Goal: Task Accomplishment & Management: Use online tool/utility

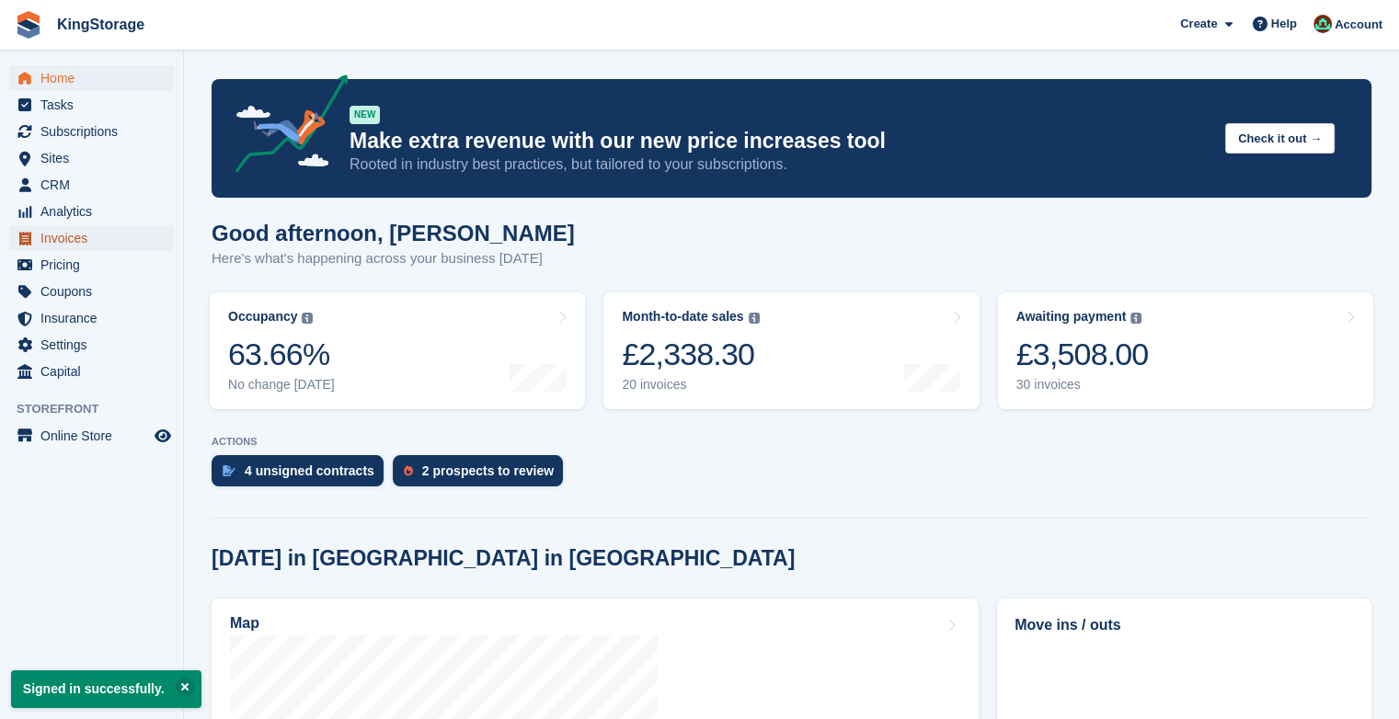
click at [92, 242] on span "Invoices" at bounding box center [95, 238] width 110 height 26
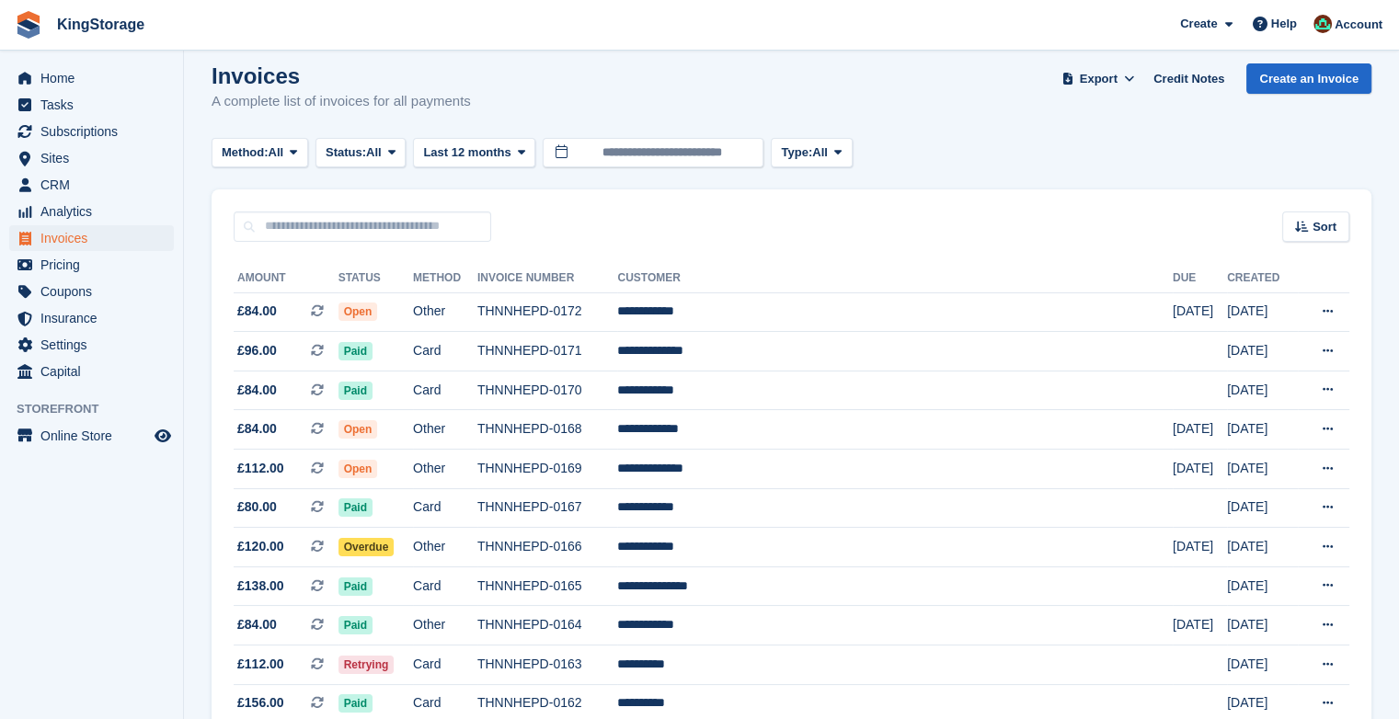
scroll to position [21, 0]
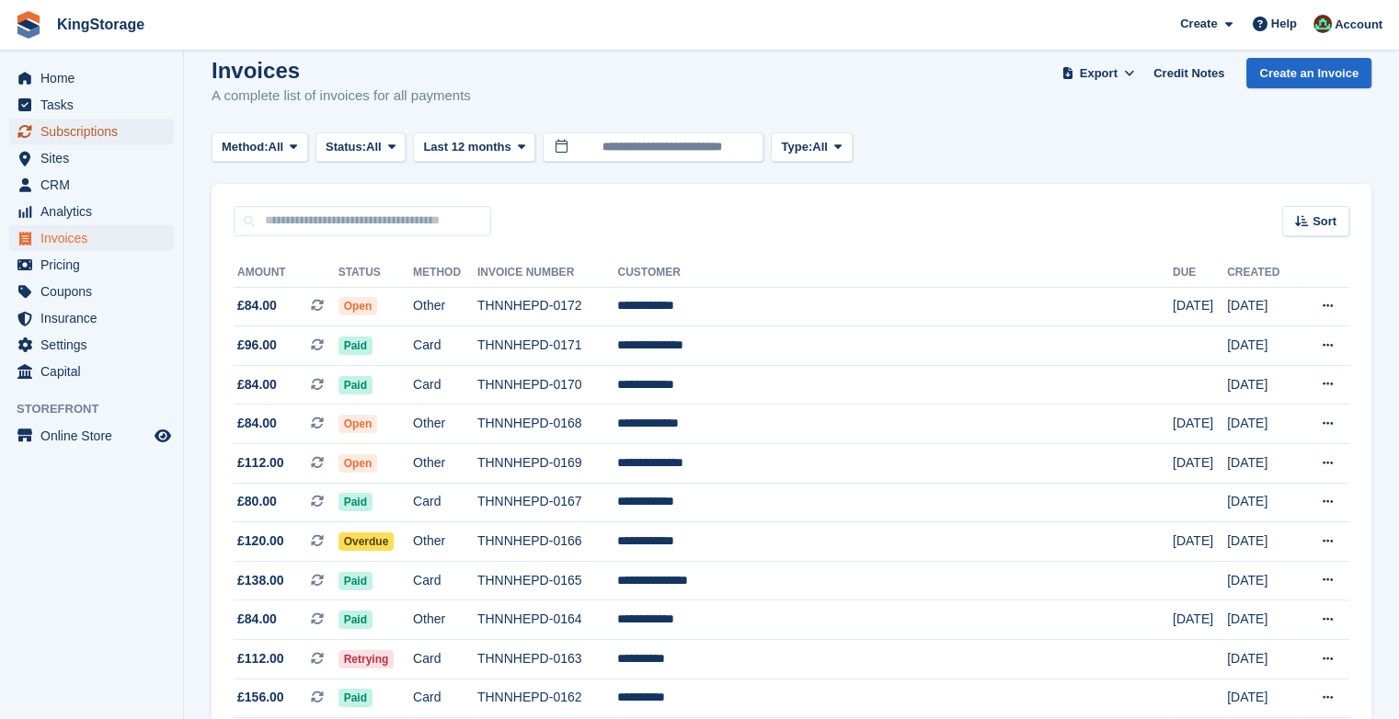
click at [63, 125] on span "Subscriptions" at bounding box center [95, 132] width 110 height 26
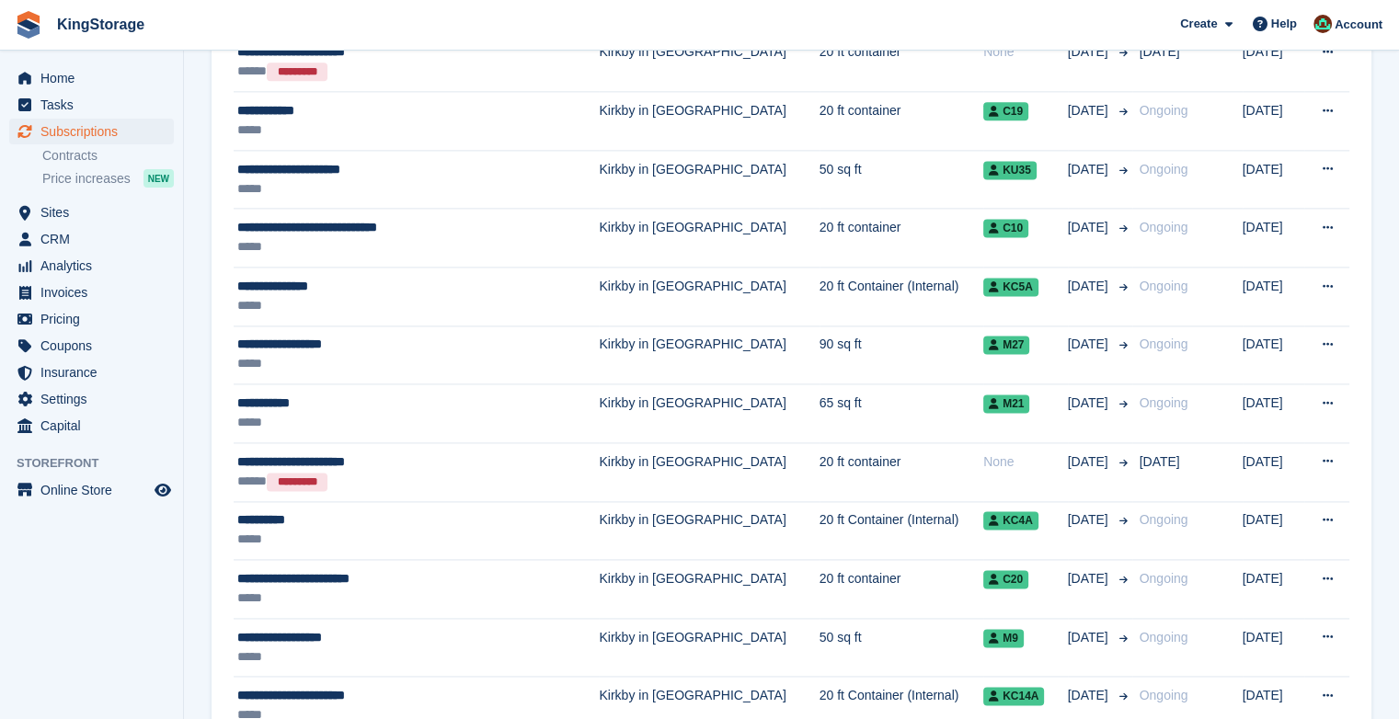
scroll to position [2596, 0]
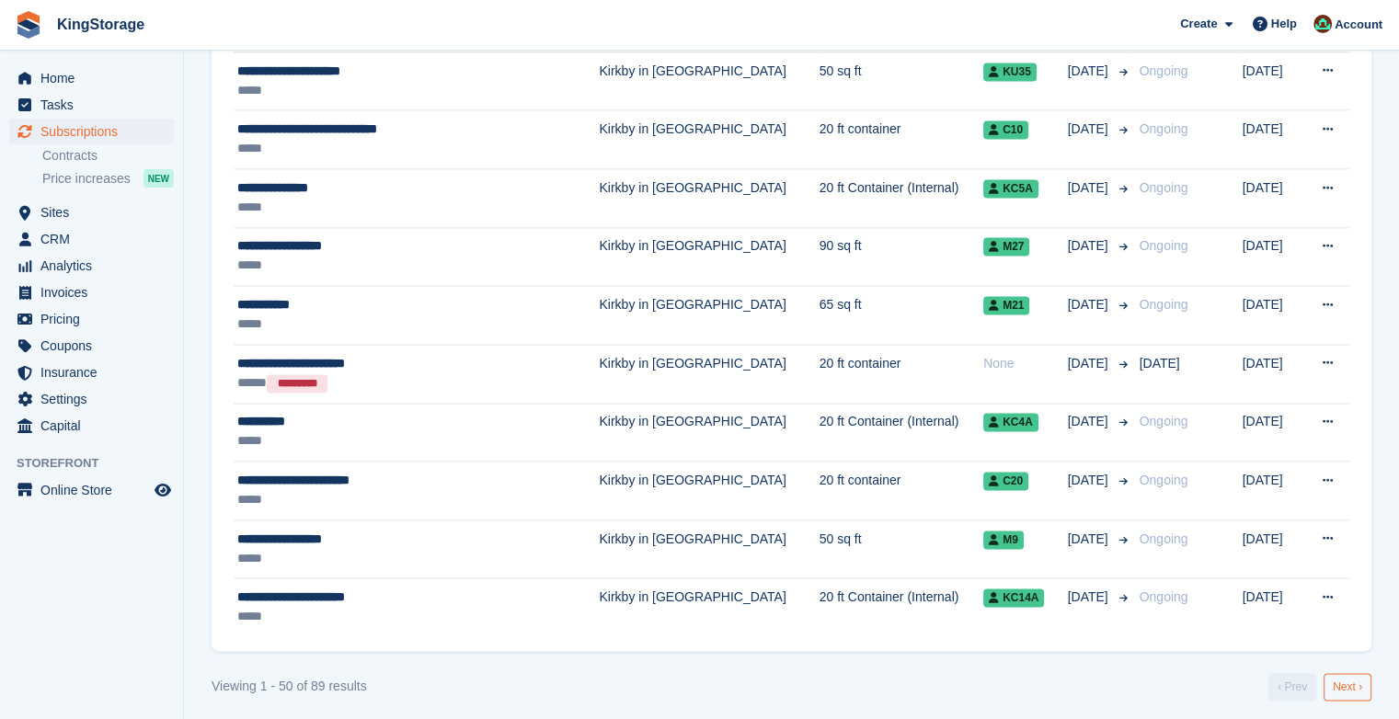
click at [1346, 679] on link "Next ›" at bounding box center [1347, 687] width 48 height 28
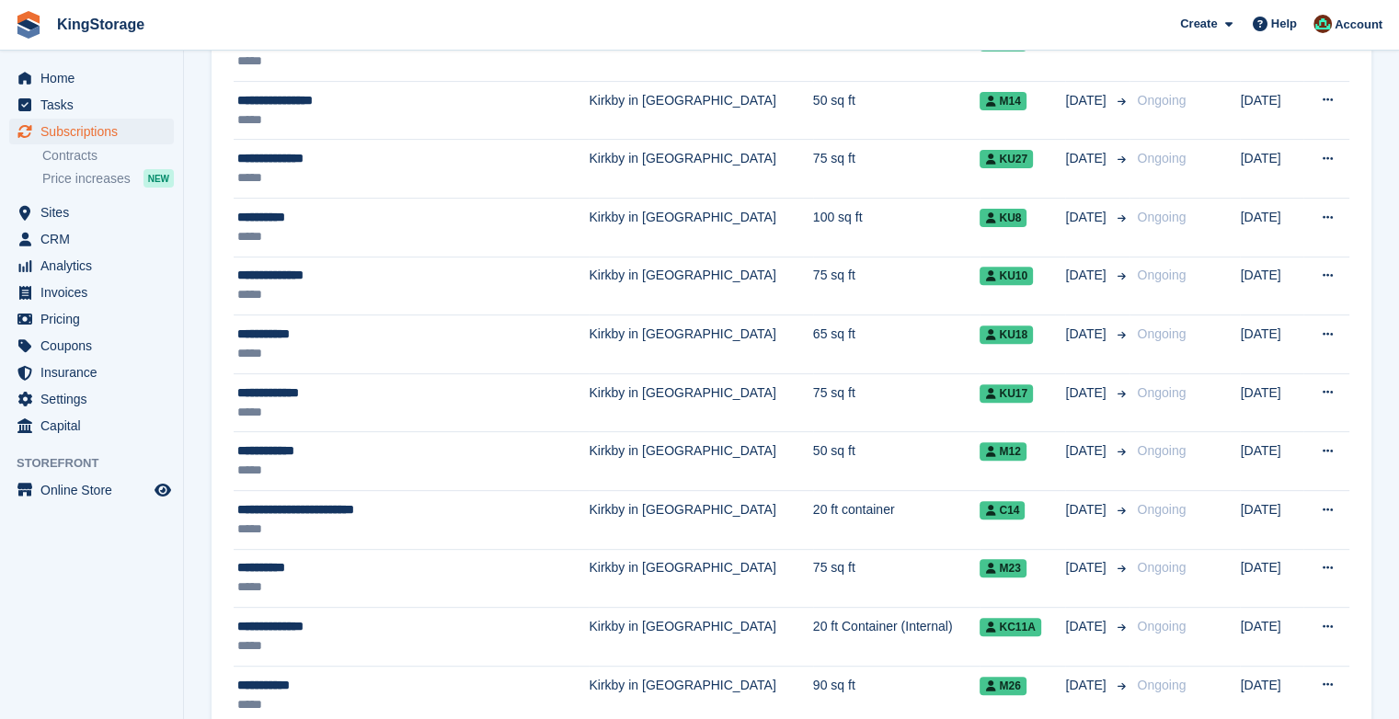
scroll to position [604, 0]
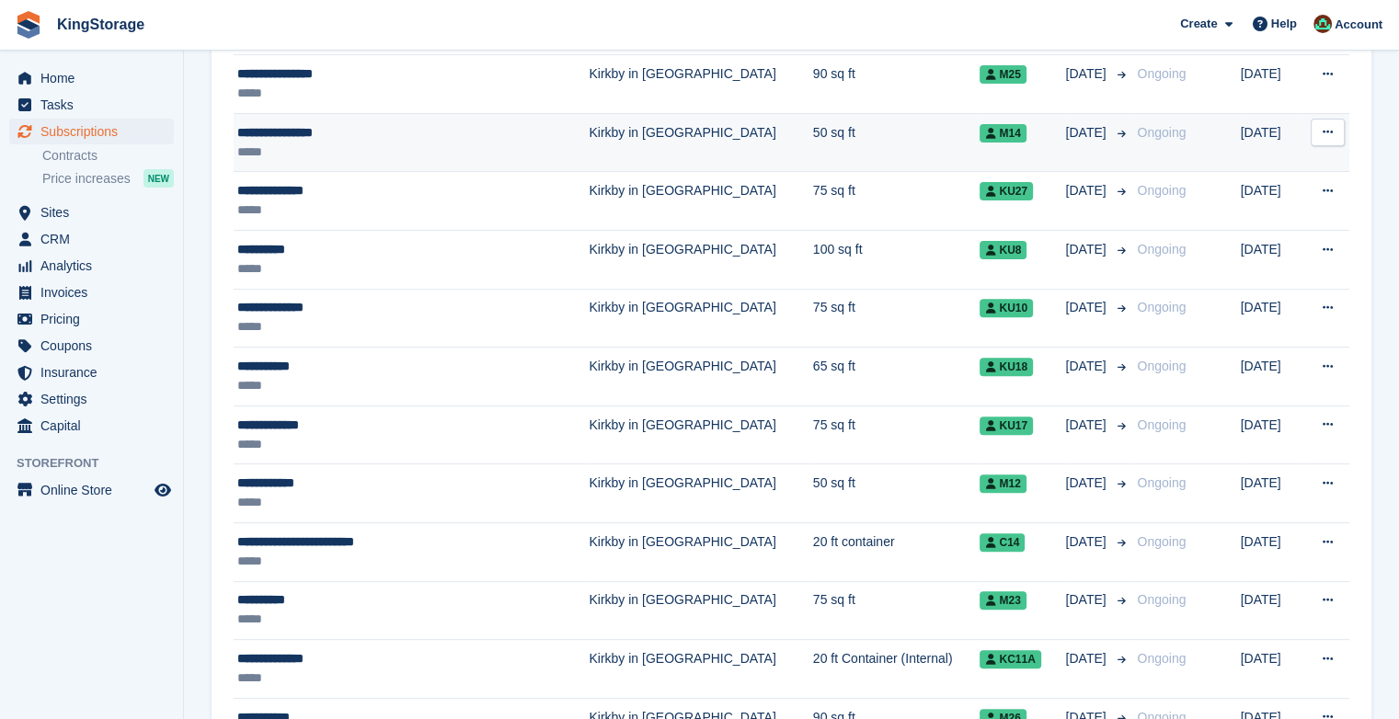
click at [319, 134] on div "**********" at bounding box center [383, 132] width 293 height 19
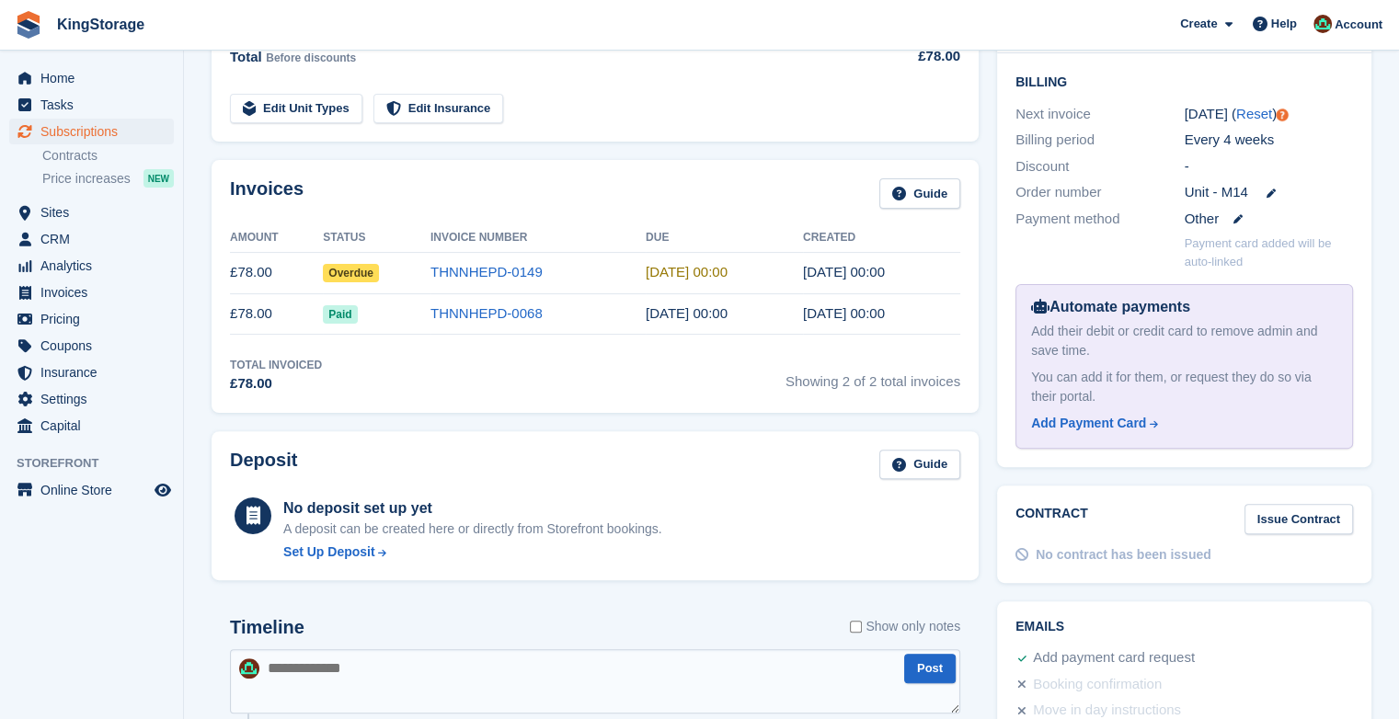
scroll to position [456, 0]
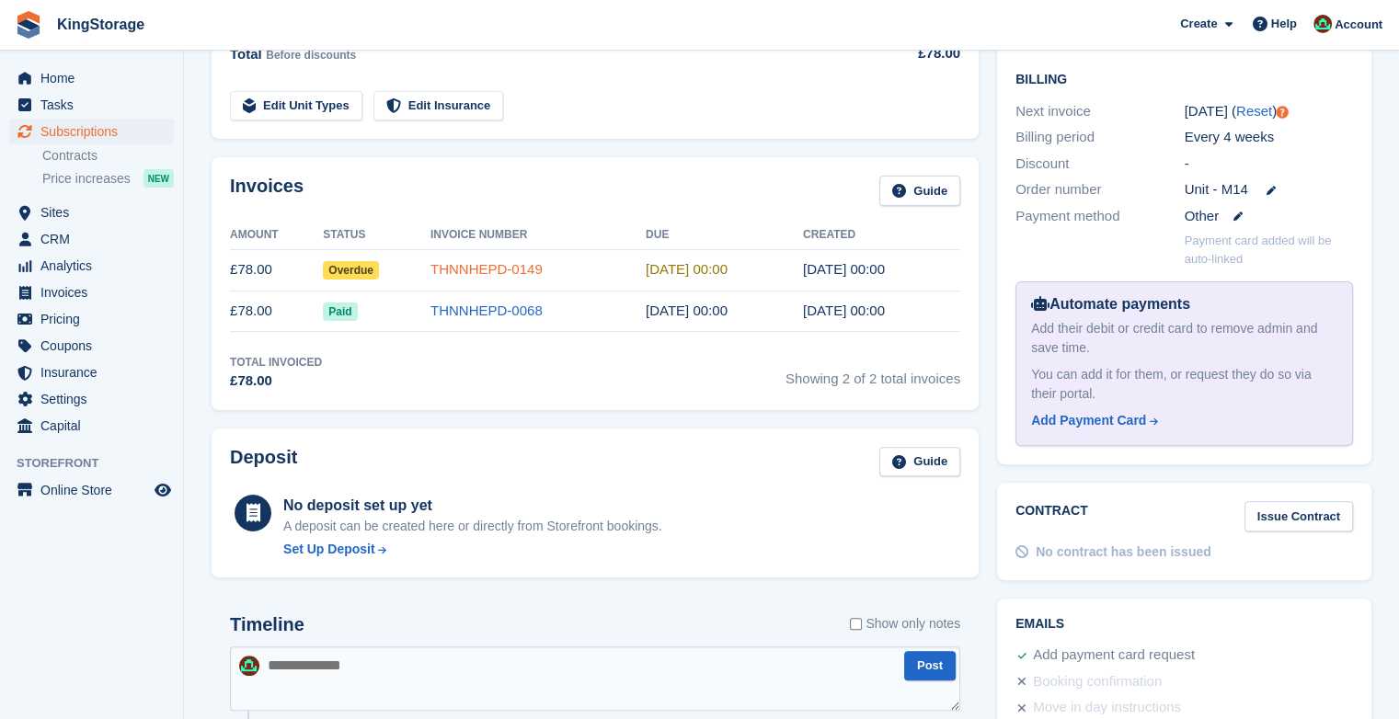
click at [466, 272] on link "THNNHEPD-0149" at bounding box center [486, 269] width 112 height 16
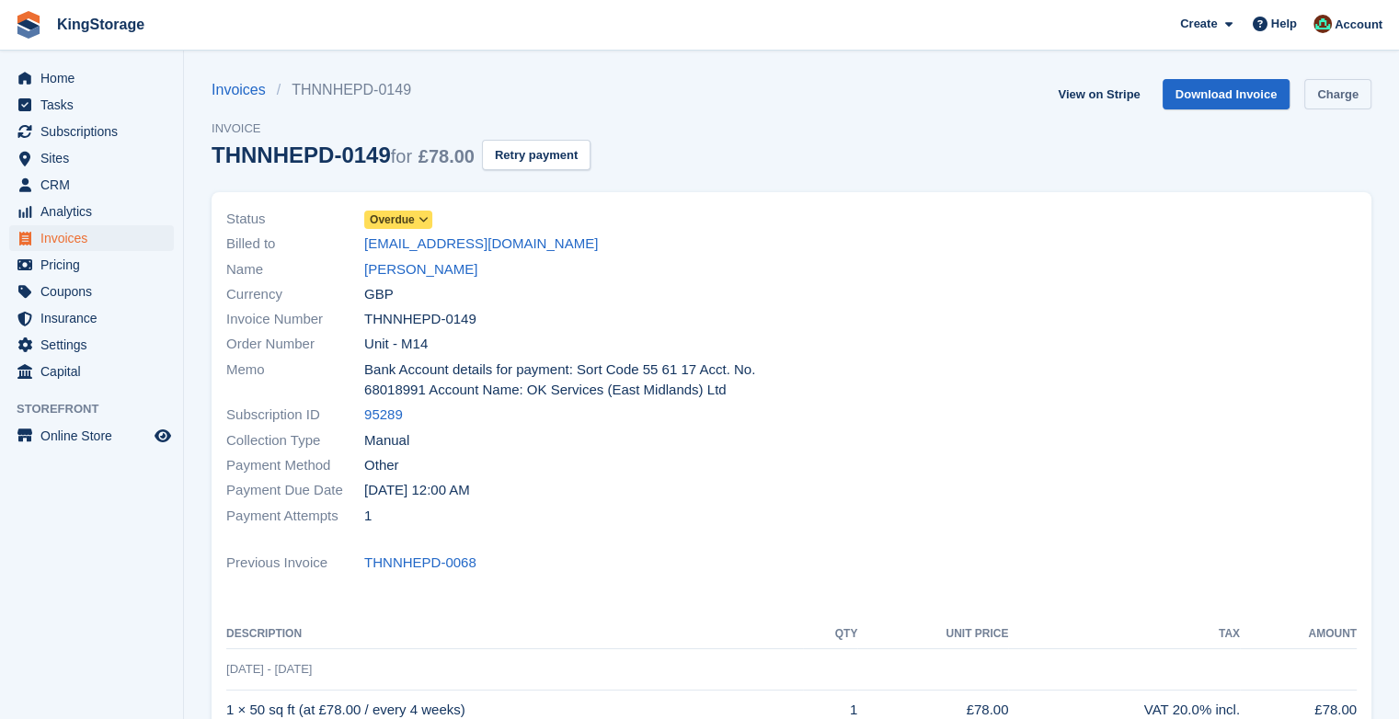
click at [1331, 97] on link "Charge" at bounding box center [1337, 94] width 67 height 30
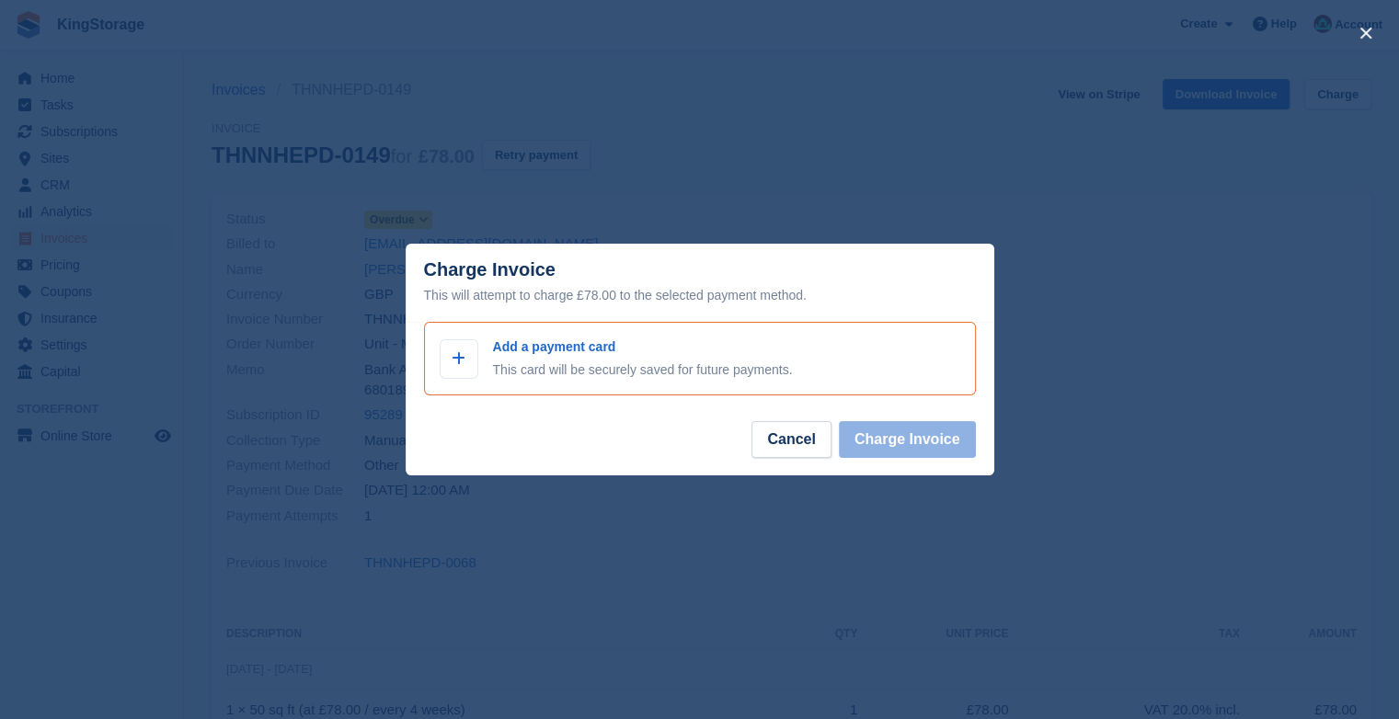
click at [559, 346] on p "Add a payment card" at bounding box center [643, 346] width 300 height 19
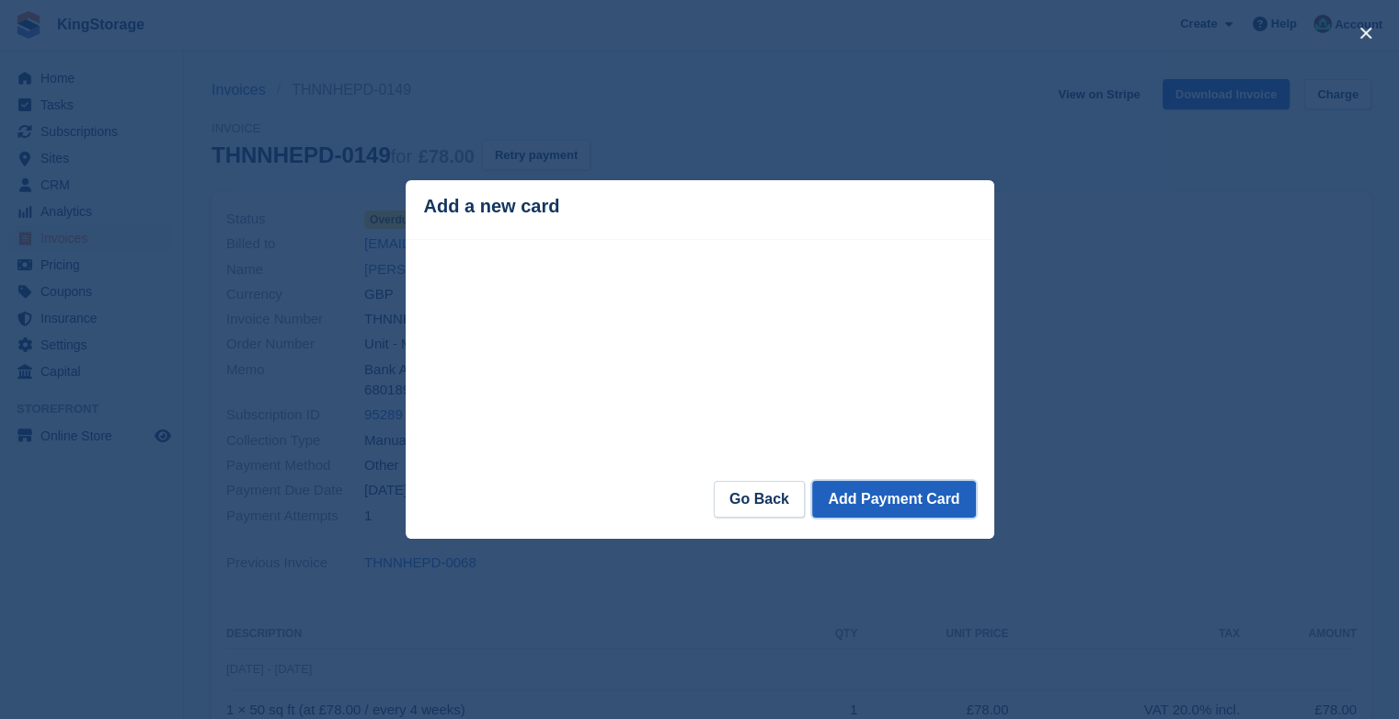
click at [870, 509] on button "Add Payment Card" at bounding box center [893, 499] width 163 height 37
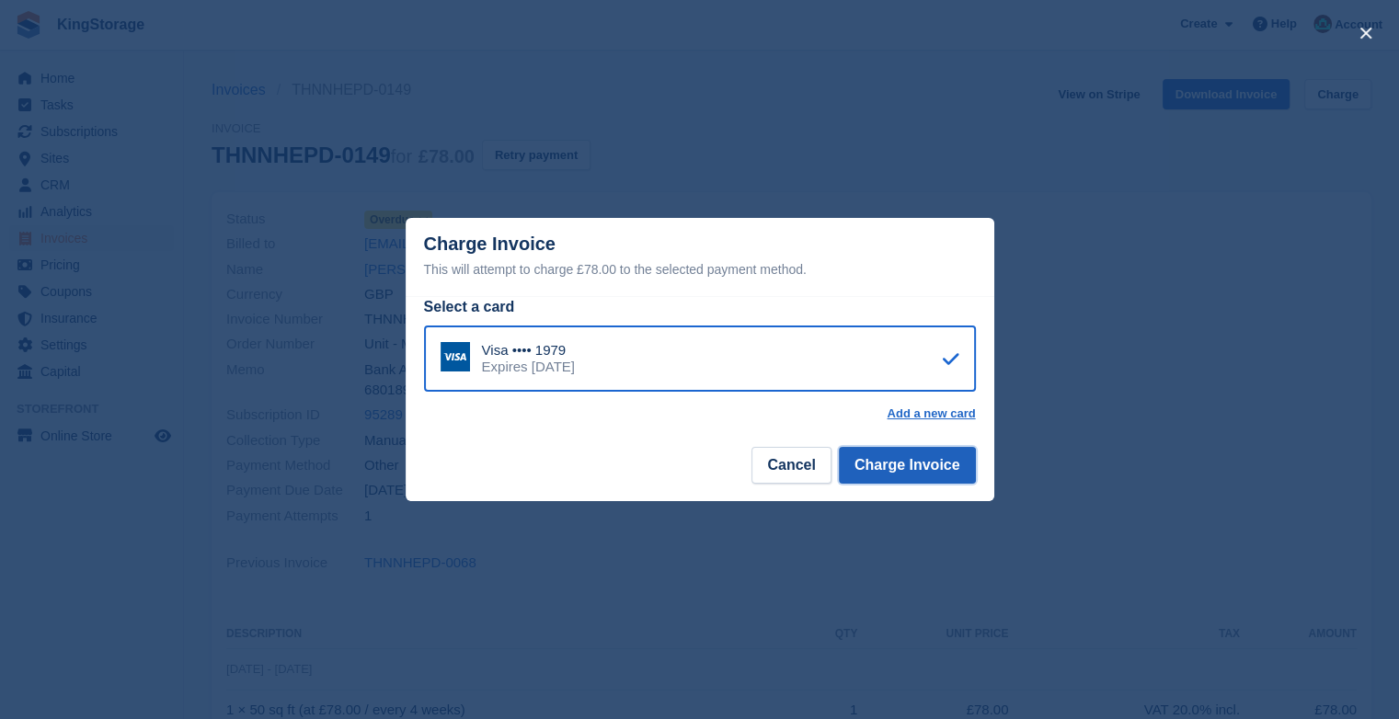
click at [912, 474] on button "Charge Invoice" at bounding box center [907, 465] width 137 height 37
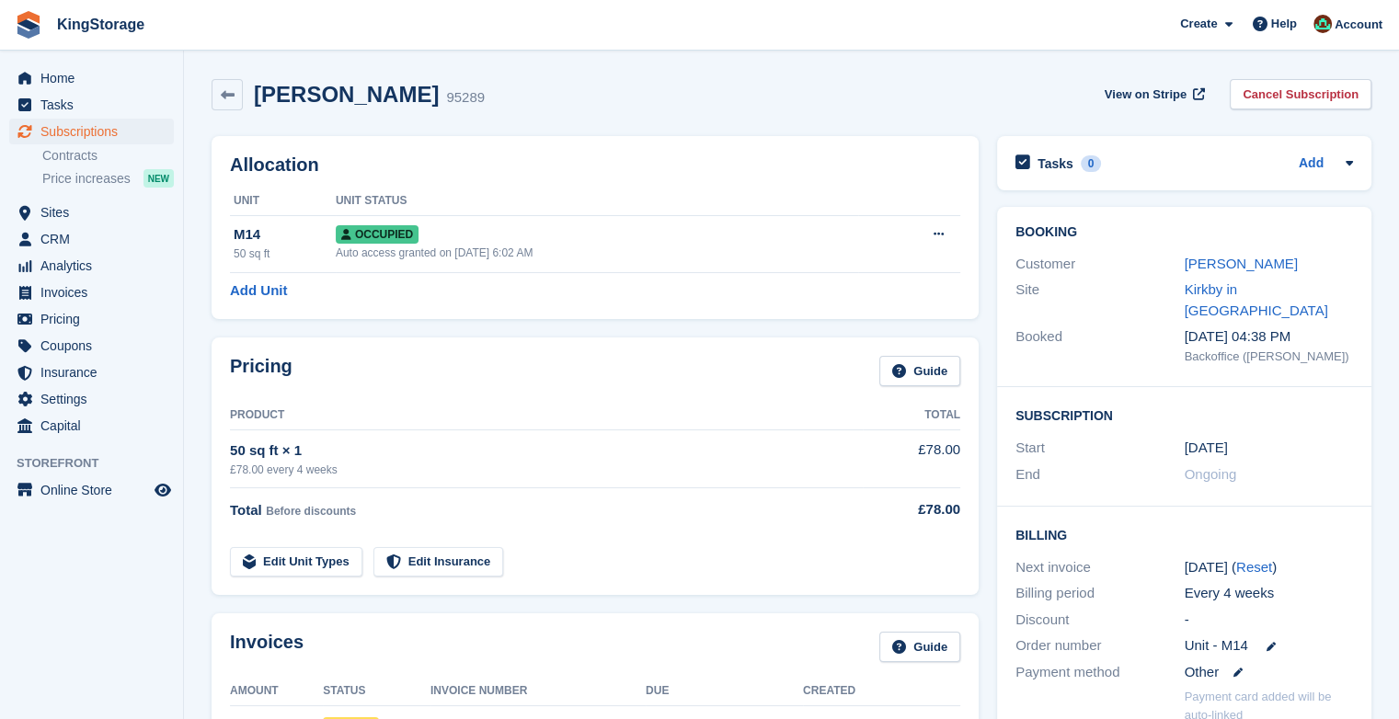
scroll to position [456, 0]
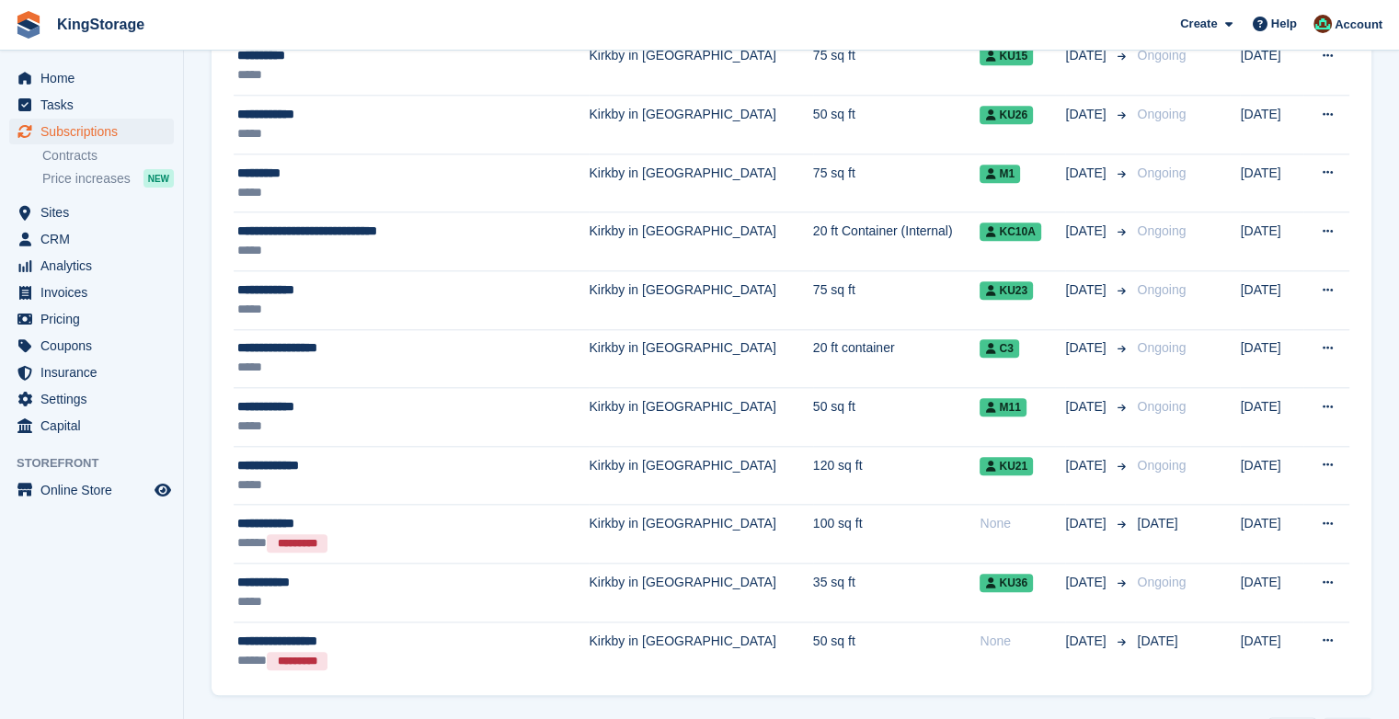
scroll to position [1955, 0]
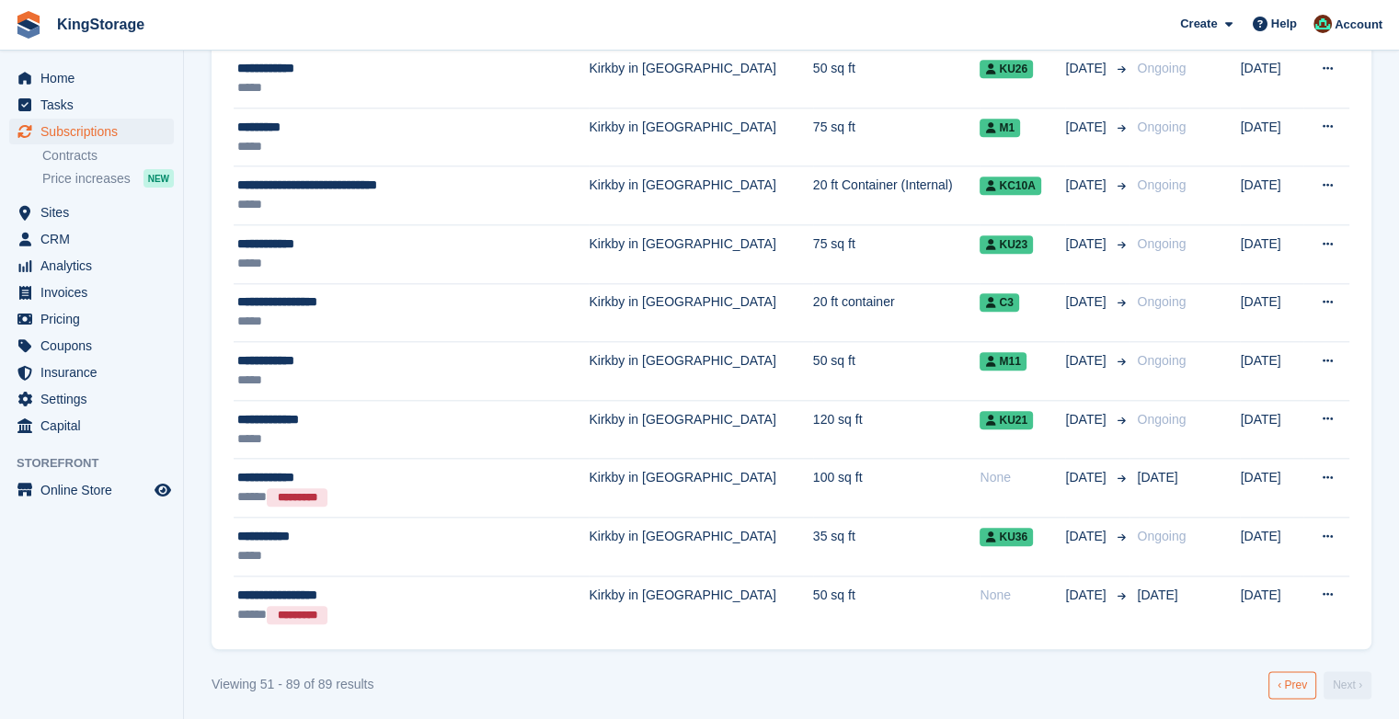
click at [1301, 680] on link "‹ Prev" at bounding box center [1292, 685] width 48 height 28
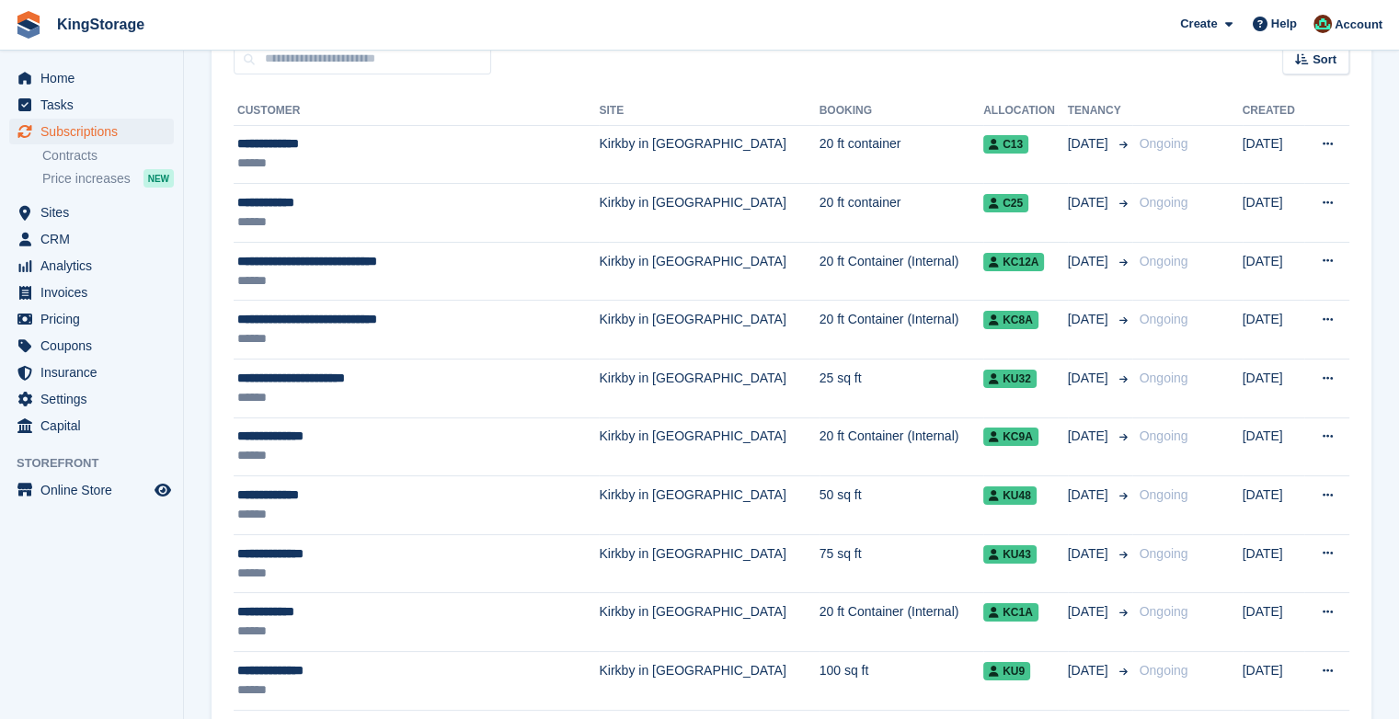
scroll to position [33, 0]
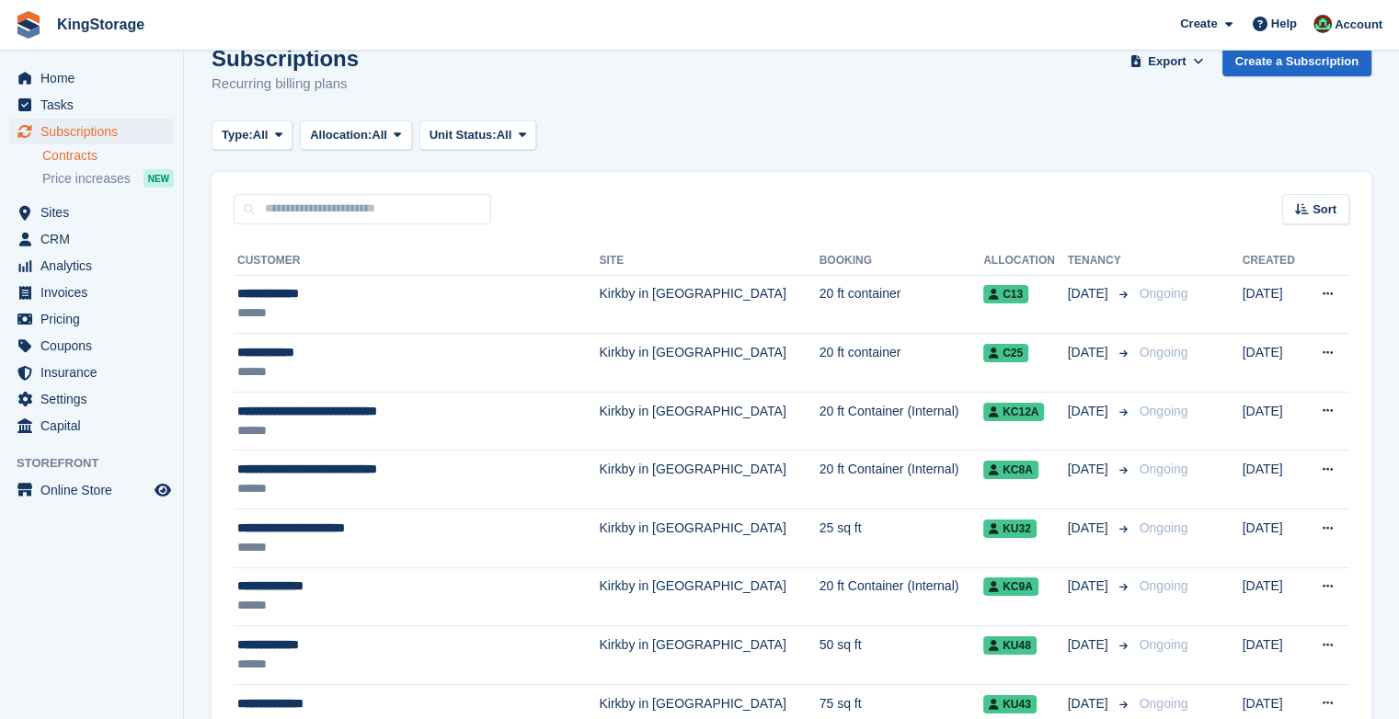
click at [90, 160] on link "Contracts" at bounding box center [107, 155] width 131 height 17
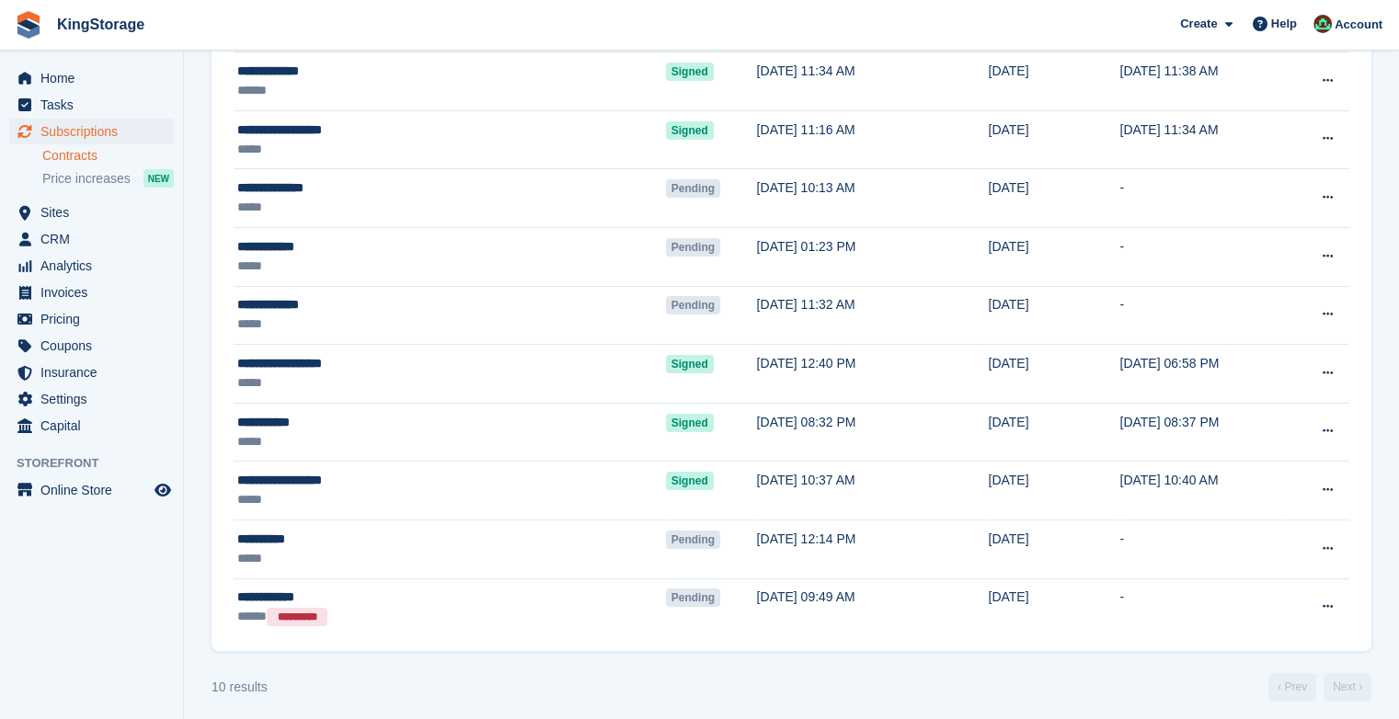
scroll to position [240, 0]
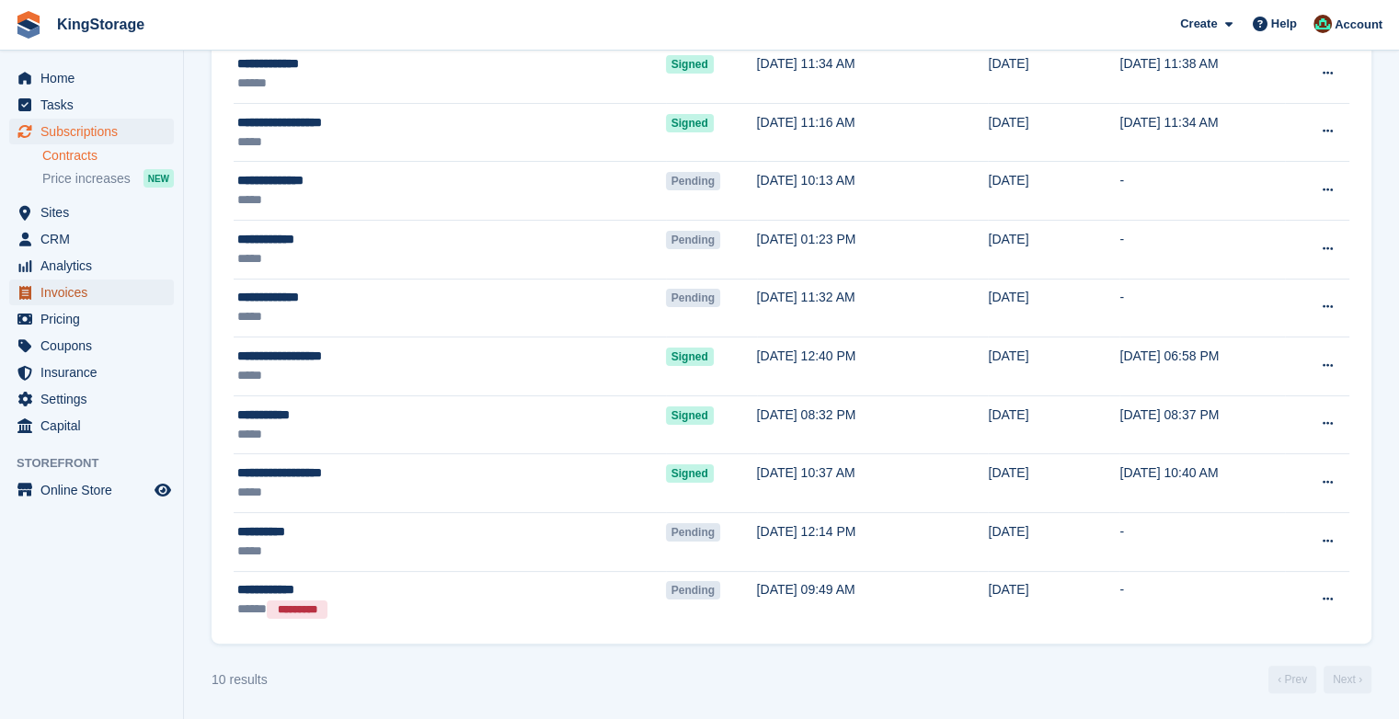
click at [103, 294] on span "Invoices" at bounding box center [95, 293] width 110 height 26
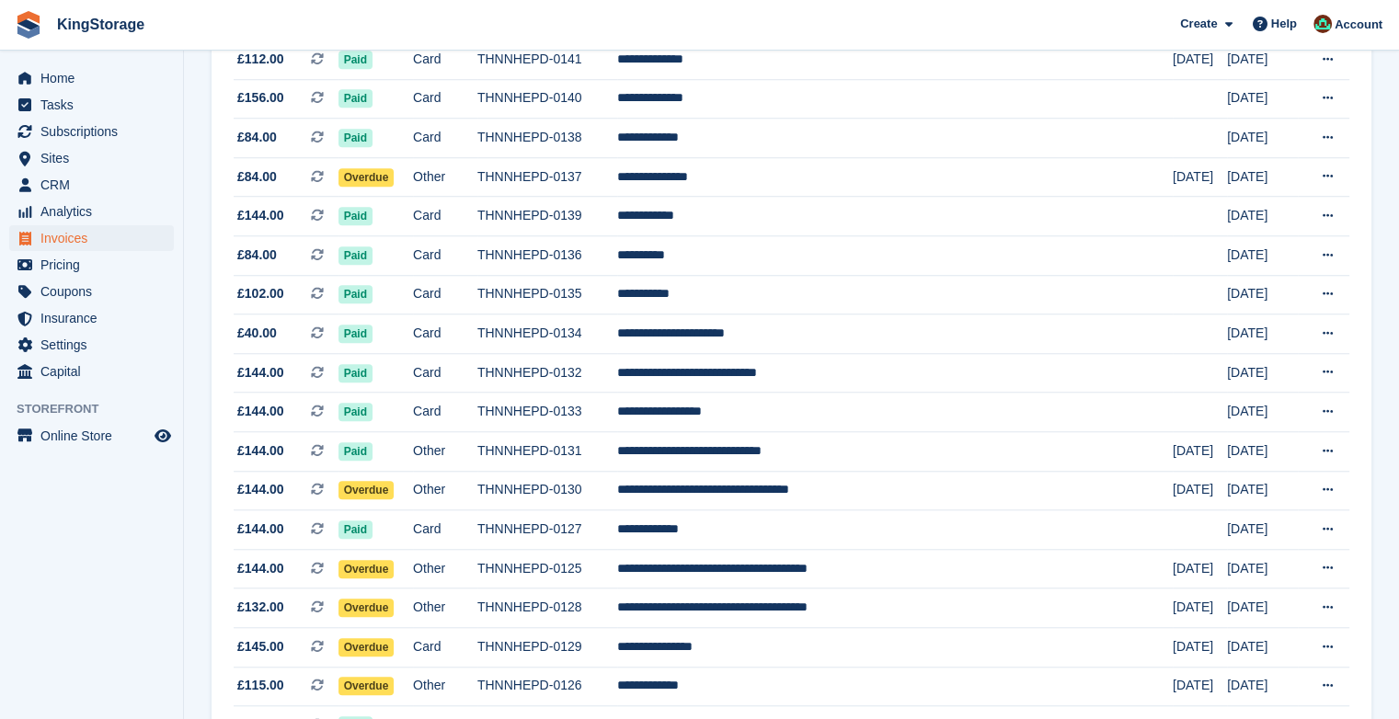
scroll to position [1488, 0]
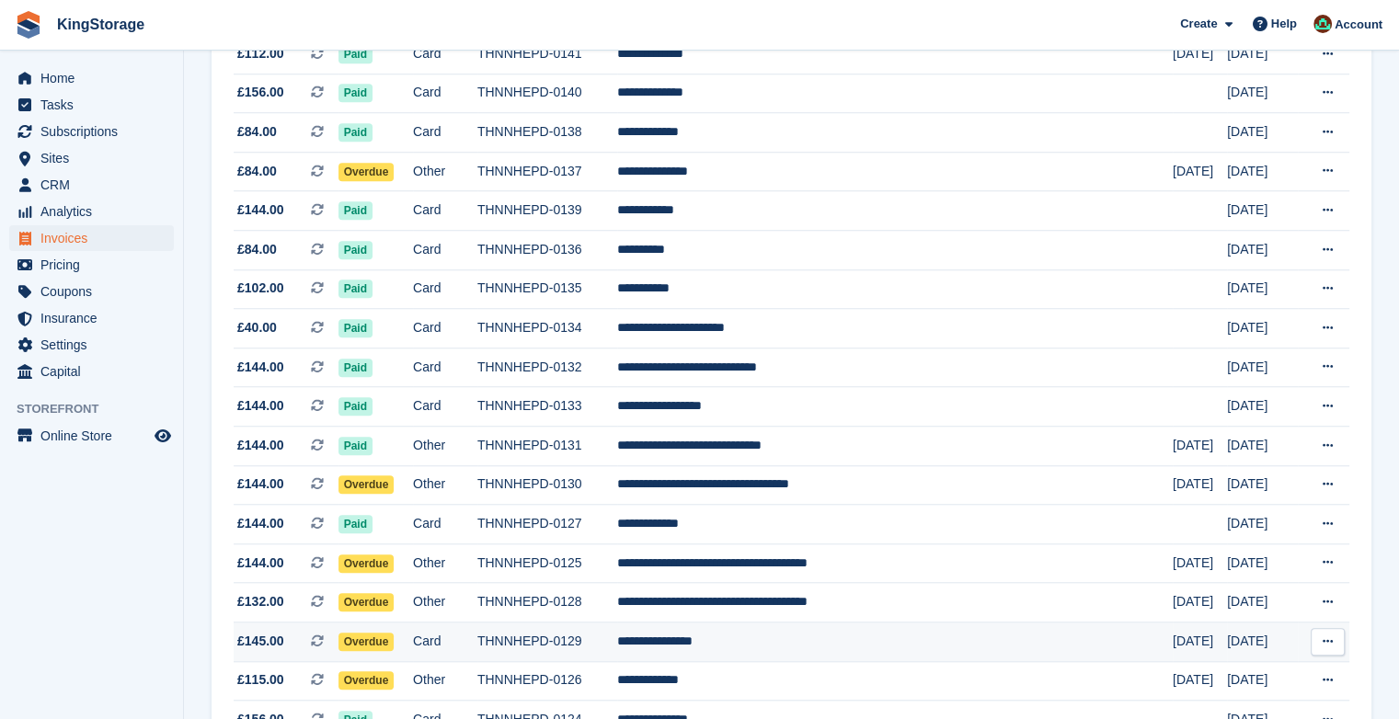
click at [394, 645] on span "Overdue" at bounding box center [366, 642] width 56 height 18
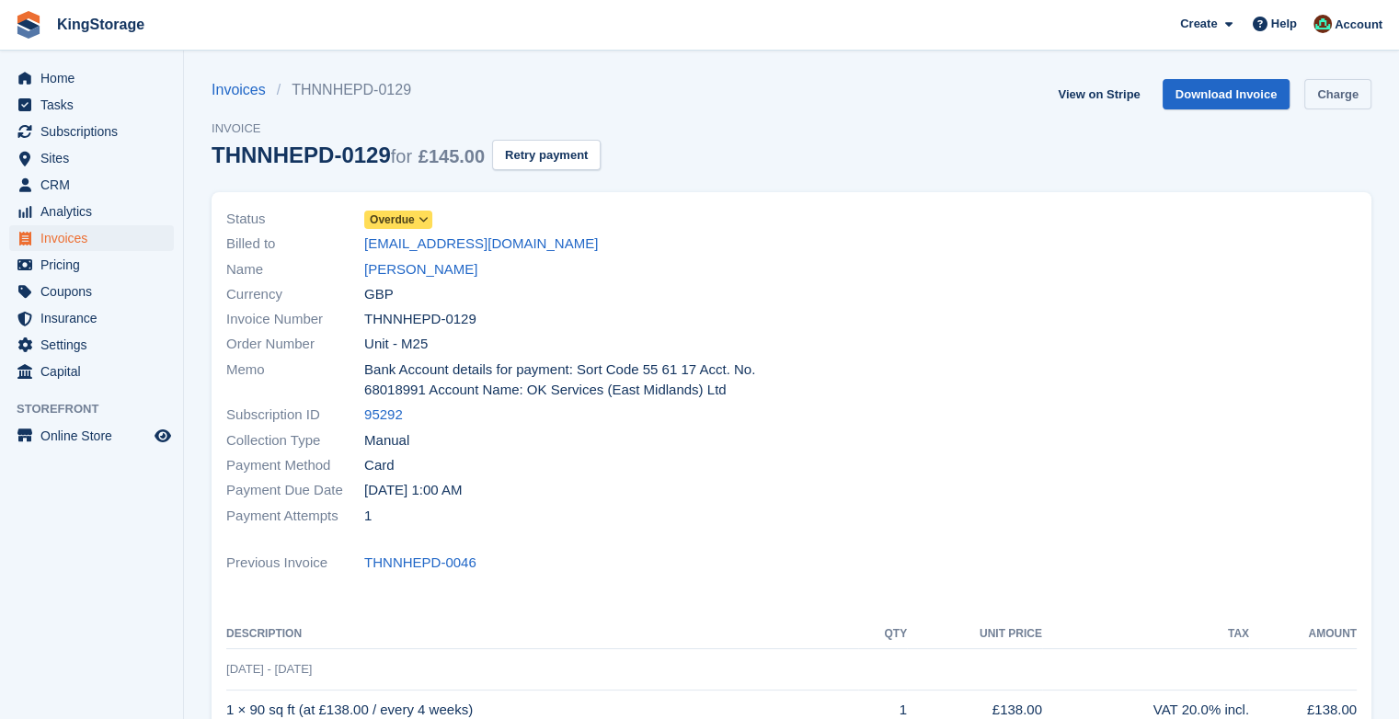
click at [1341, 92] on link "Charge" at bounding box center [1337, 94] width 67 height 30
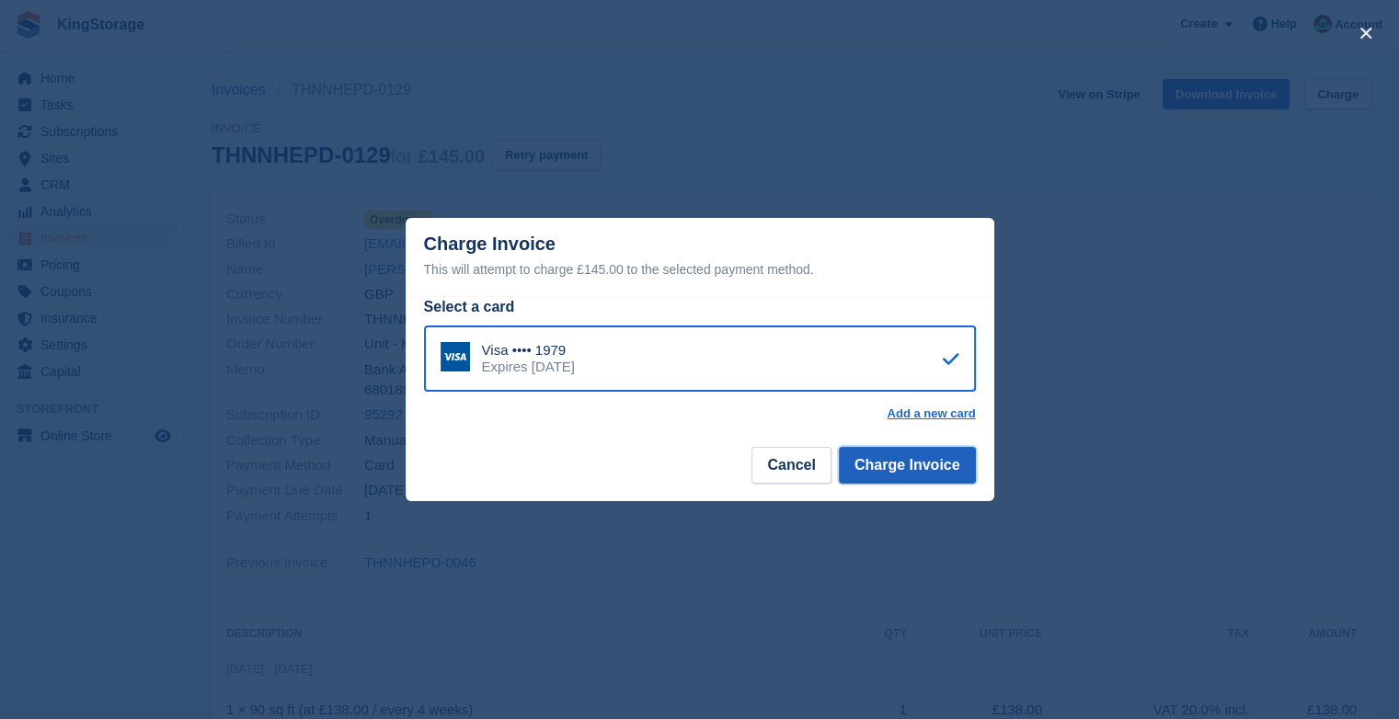
click at [885, 462] on button "Charge Invoice" at bounding box center [907, 465] width 137 height 37
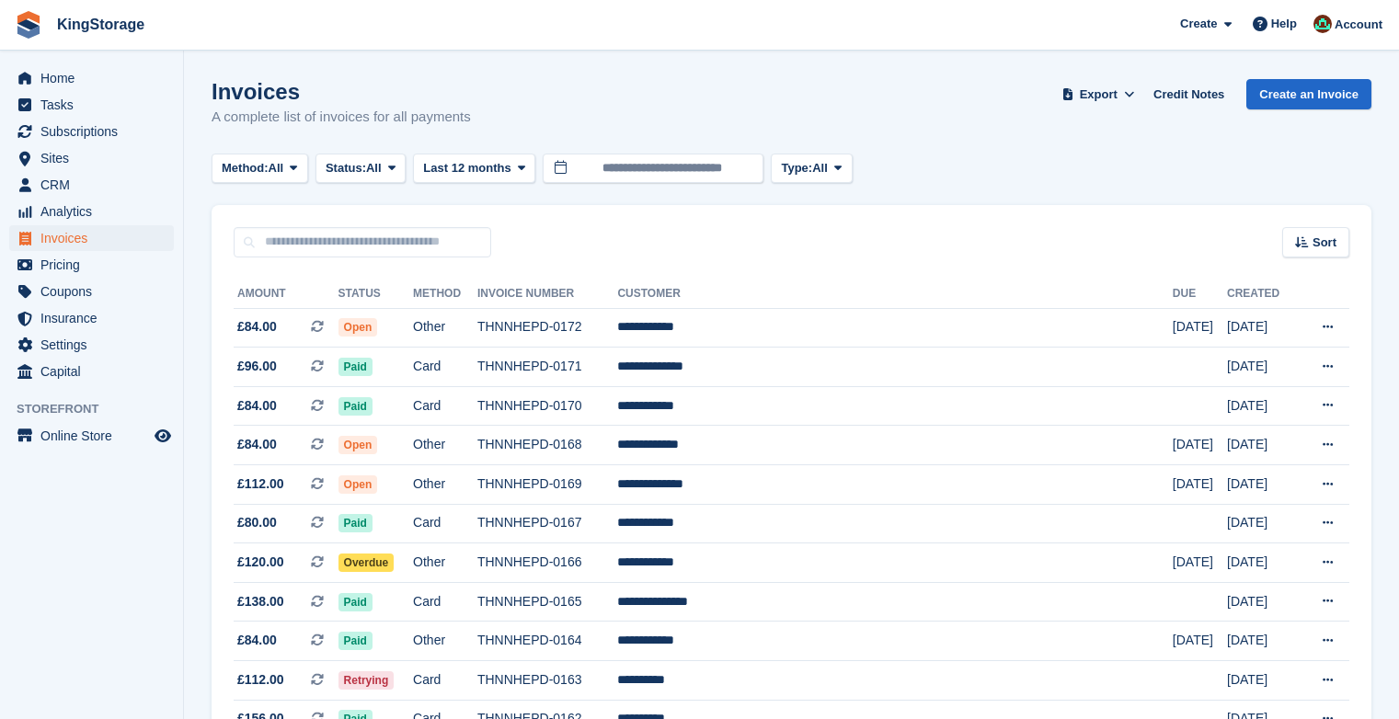
scroll to position [1488, 0]
